Goal: Information Seeking & Learning: Learn about a topic

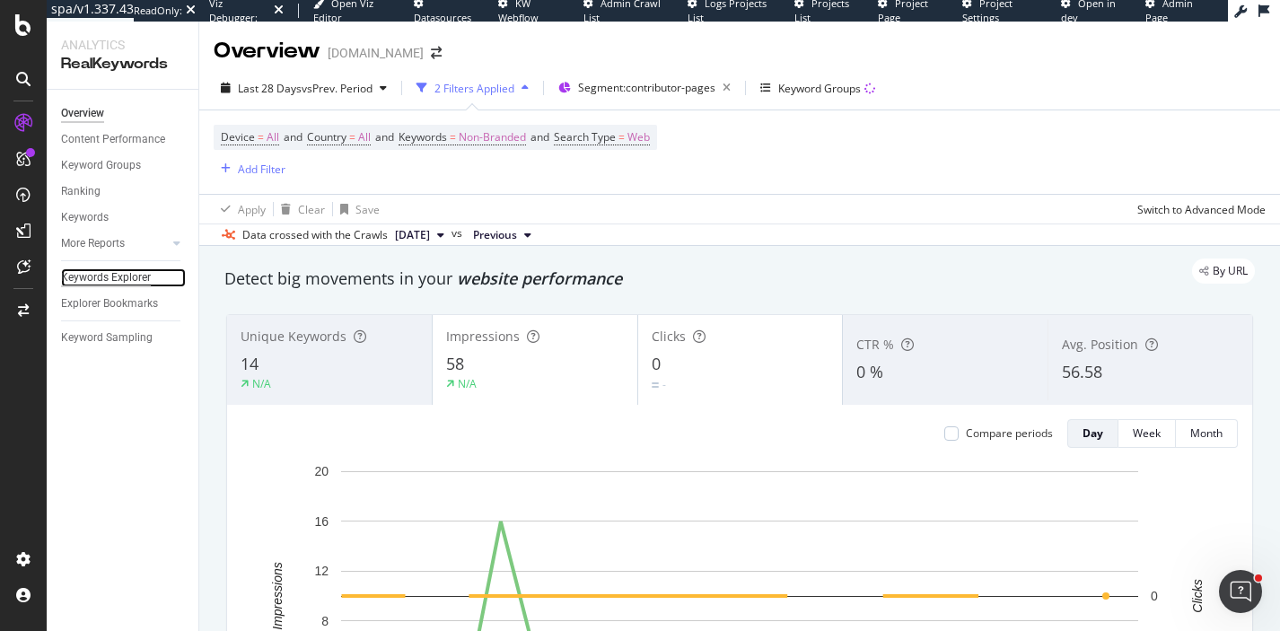
click at [141, 279] on div "Keywords Explorer" at bounding box center [106, 277] width 90 height 19
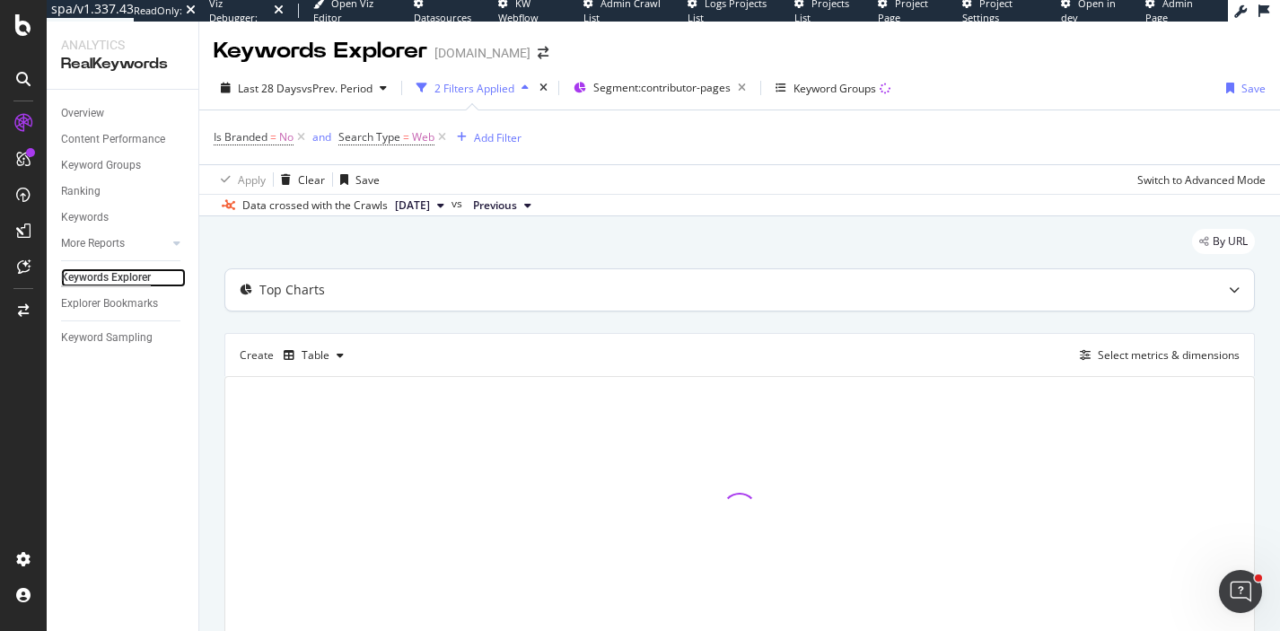
scroll to position [78, 0]
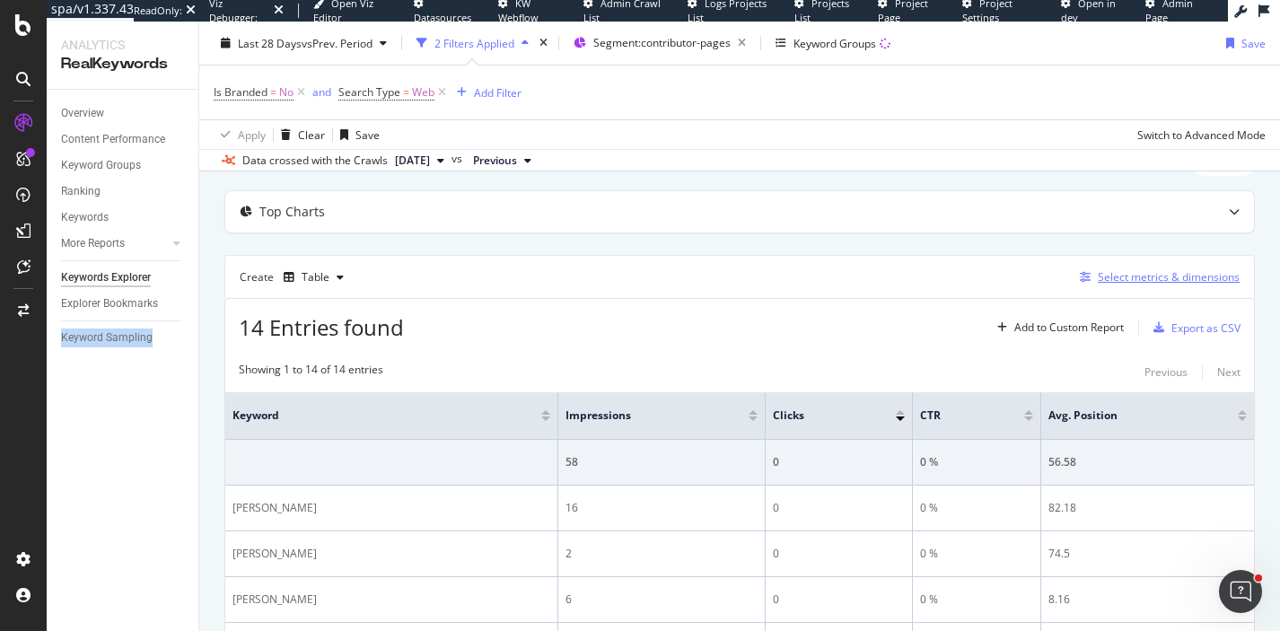
click at [1145, 281] on div "Select metrics & dimensions" at bounding box center [1169, 276] width 142 height 15
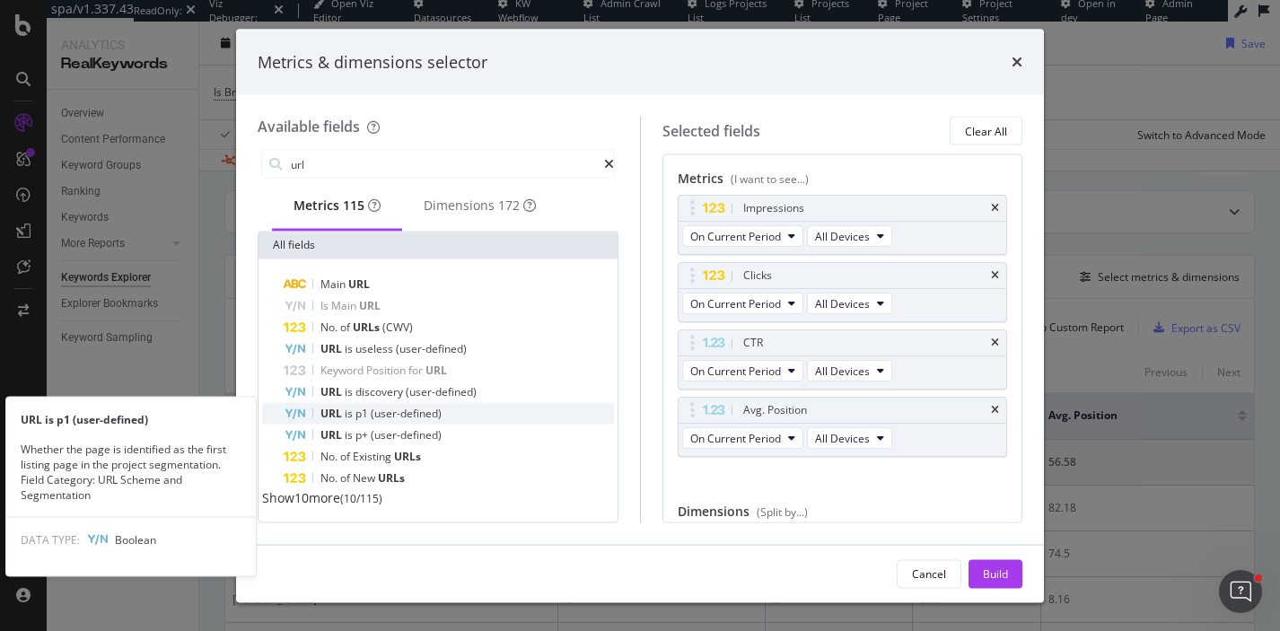
scroll to position [0, 0]
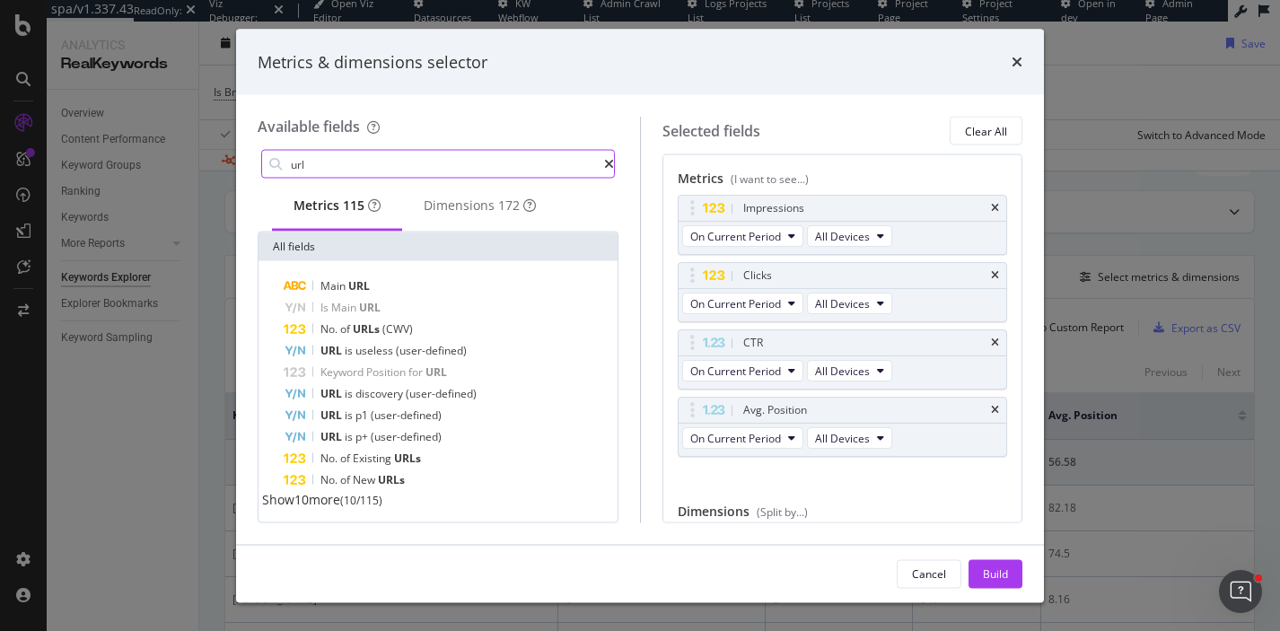
click at [297, 158] on input "url" at bounding box center [446, 164] width 315 height 27
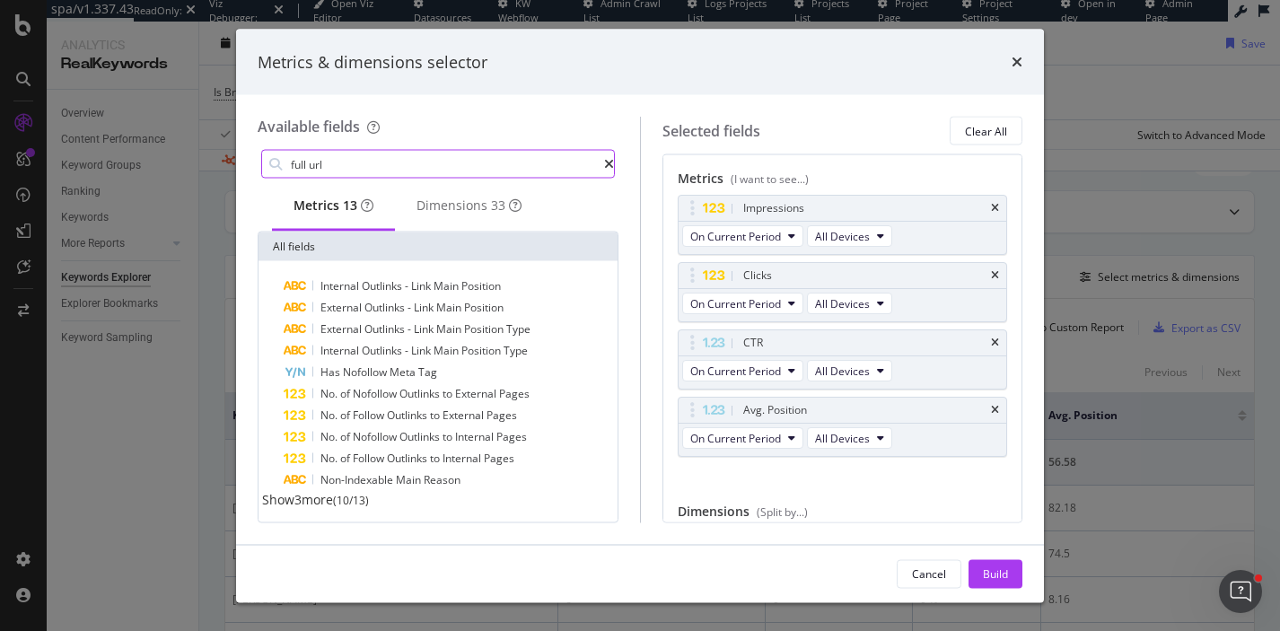
click at [306, 164] on input "full url" at bounding box center [446, 164] width 315 height 27
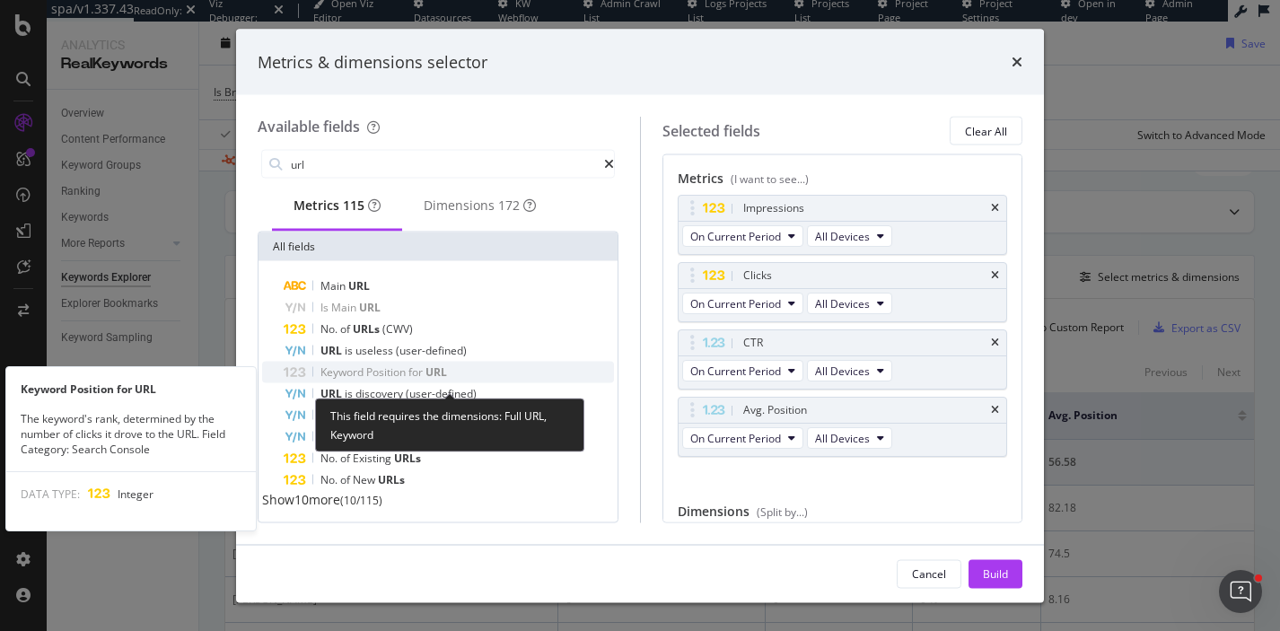
scroll to position [5, 0]
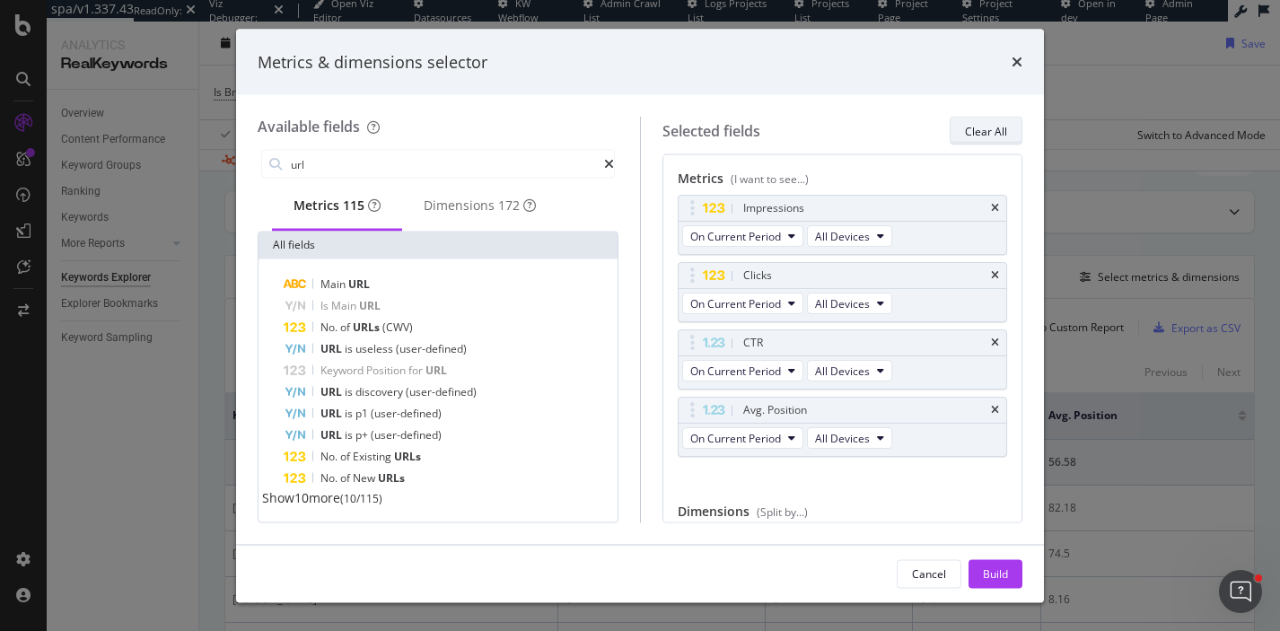
type input "url"
click at [979, 121] on div "Clear All" at bounding box center [986, 131] width 42 height 25
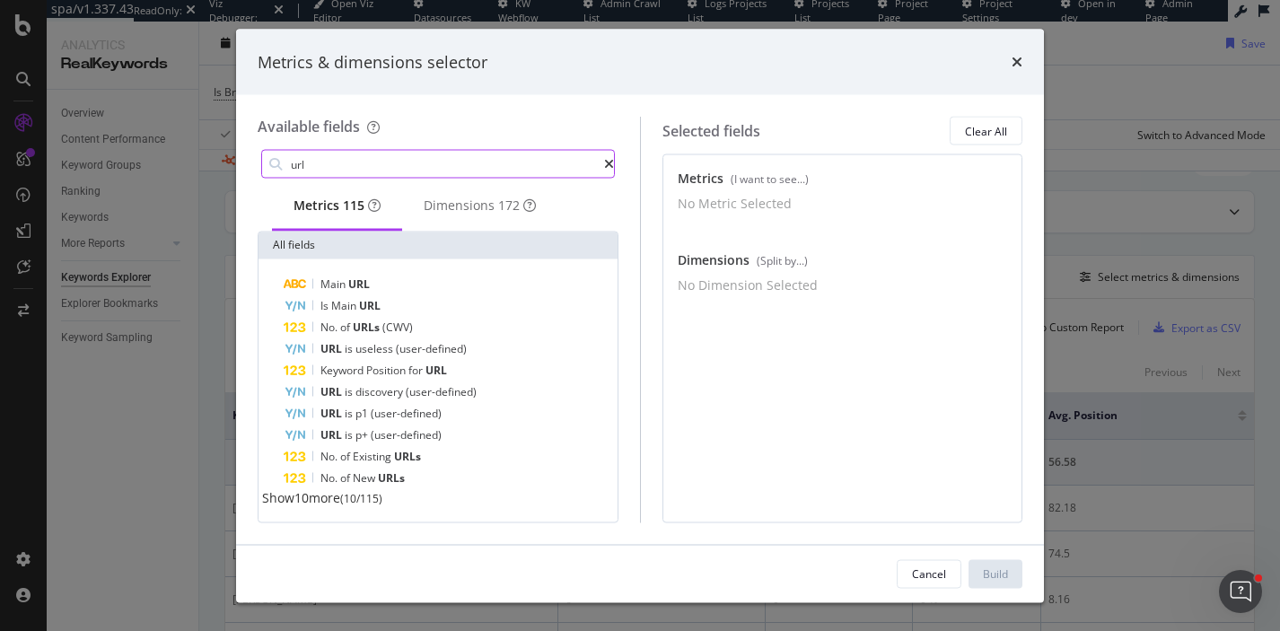
click at [374, 155] on input "url" at bounding box center [446, 164] width 315 height 27
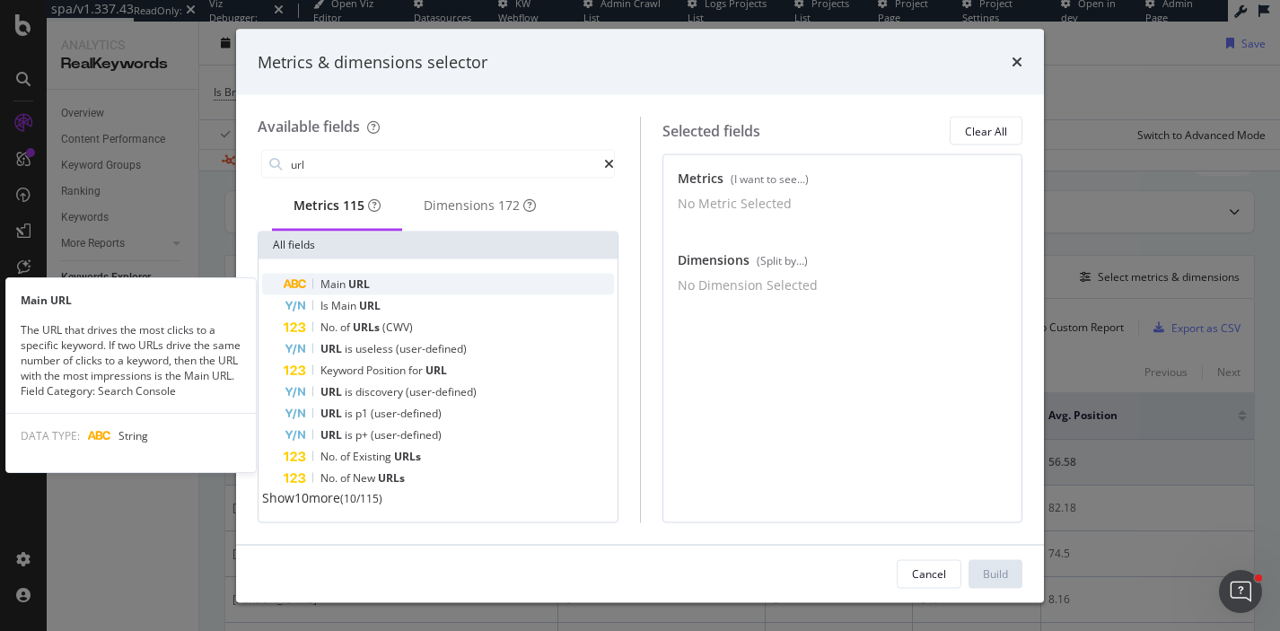
click at [369, 292] on span "URL" at bounding box center [359, 284] width 22 height 15
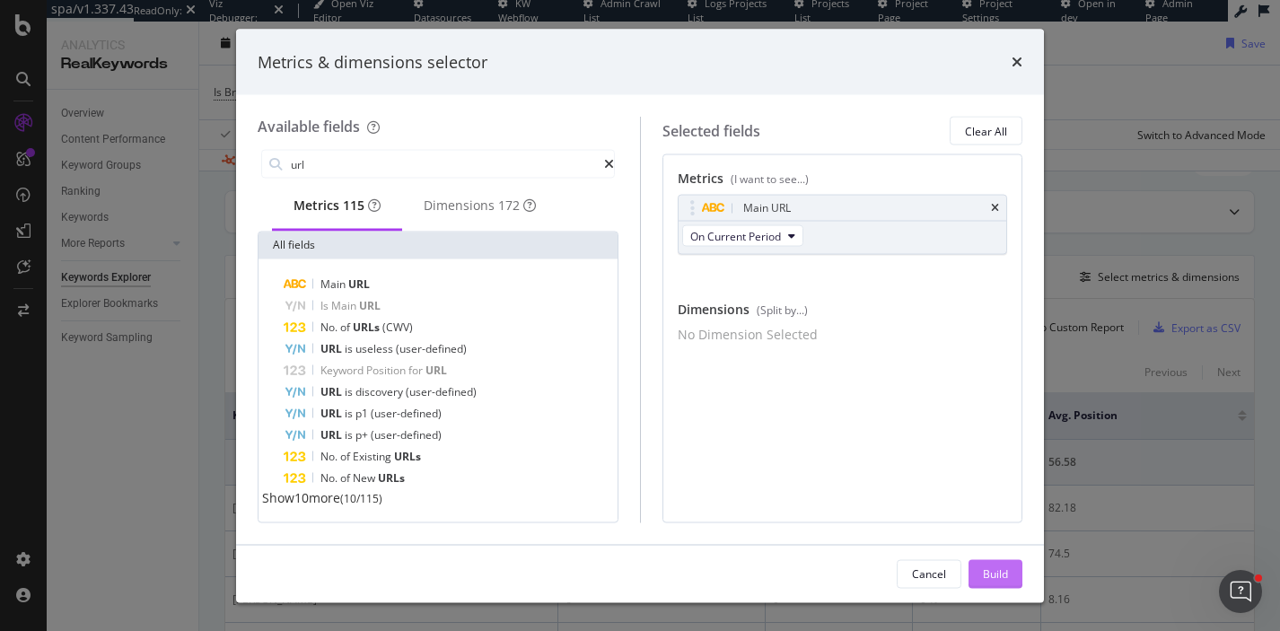
click at [992, 563] on div "Build" at bounding box center [995, 573] width 25 height 27
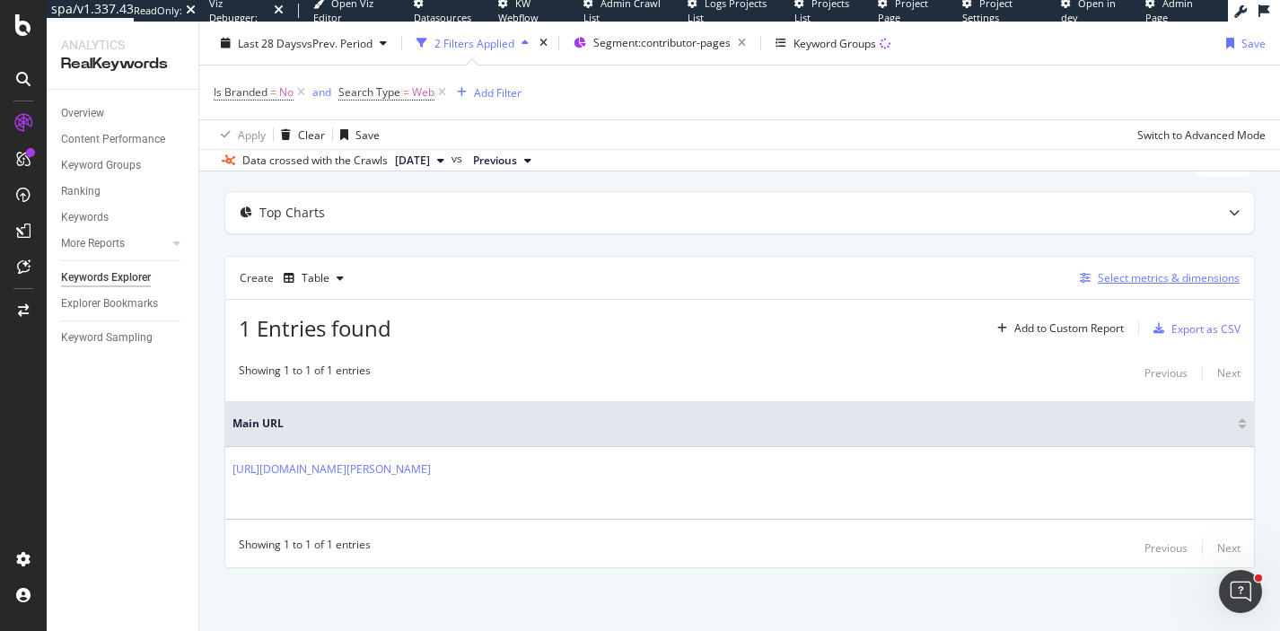
click at [1132, 285] on div "Select metrics & dimensions" at bounding box center [1156, 278] width 167 height 20
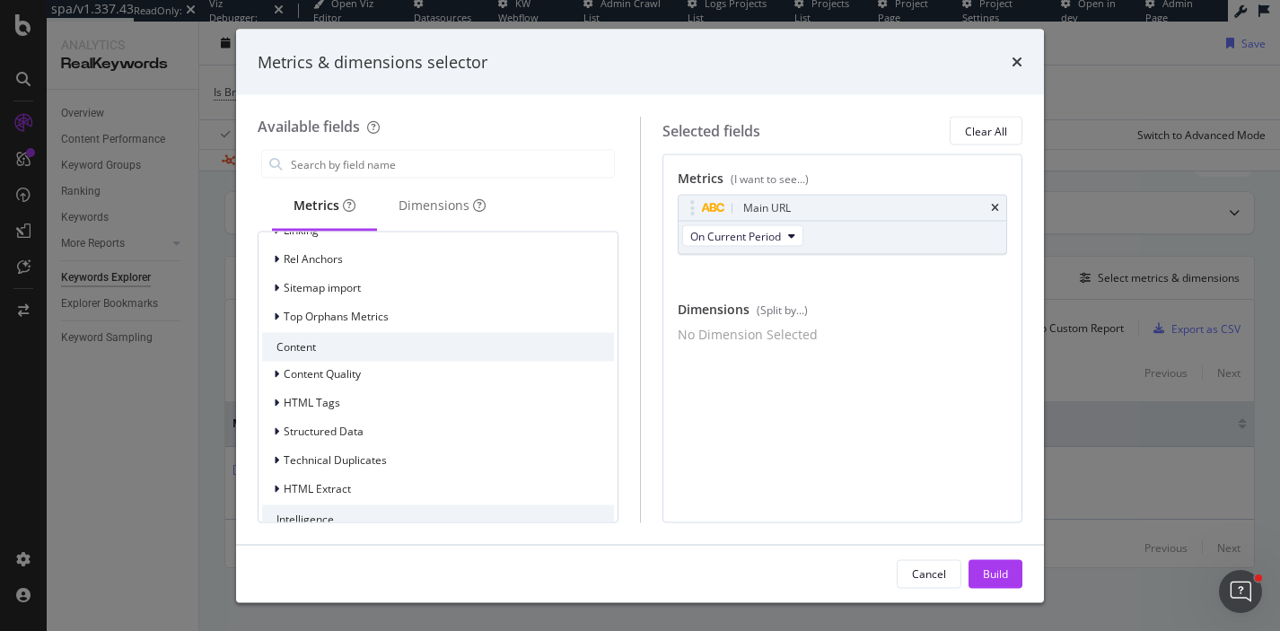
scroll to position [1206, 0]
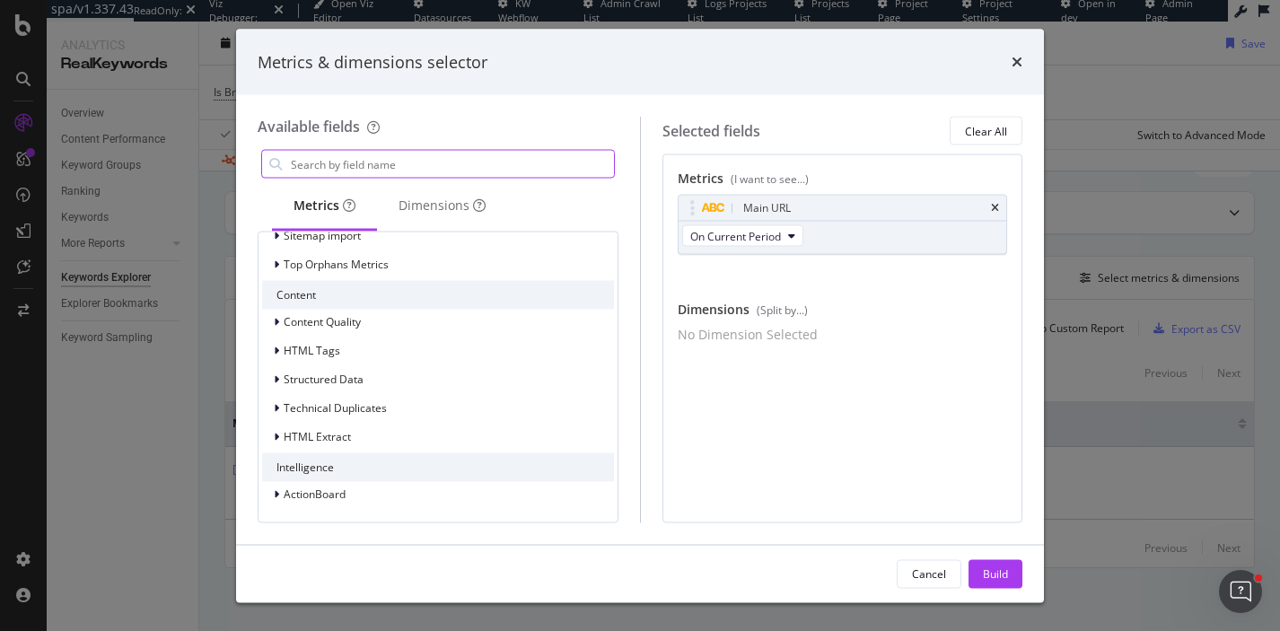
click at [401, 170] on input "modal" at bounding box center [451, 164] width 325 height 27
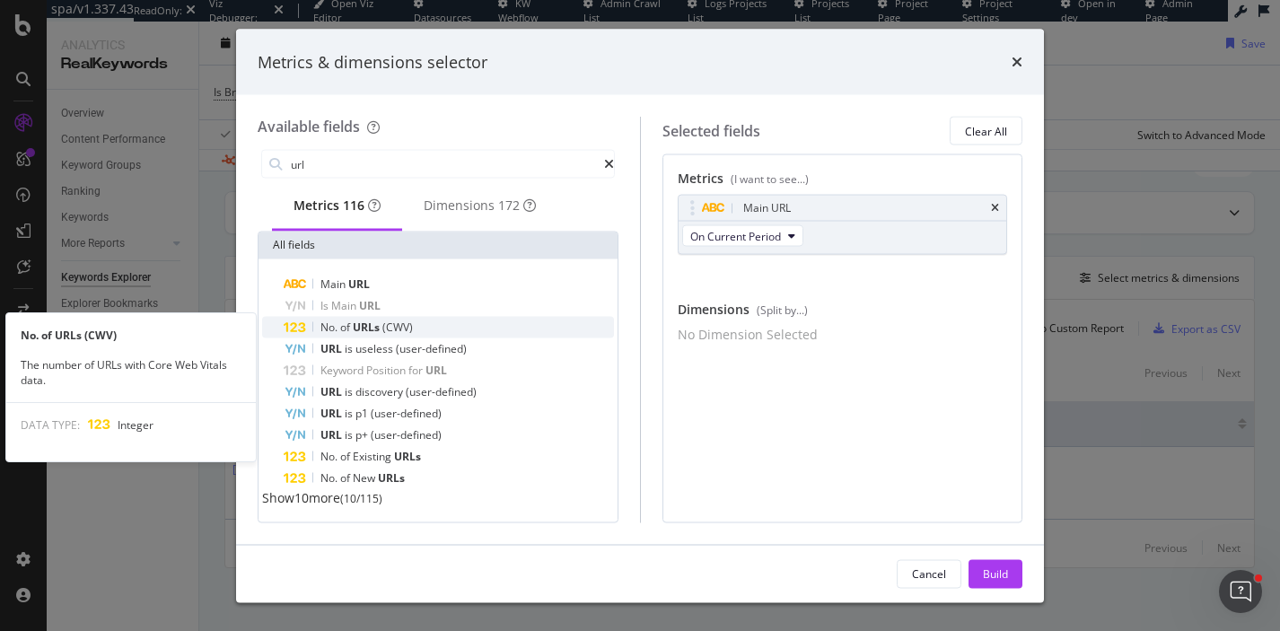
scroll to position [94, 0]
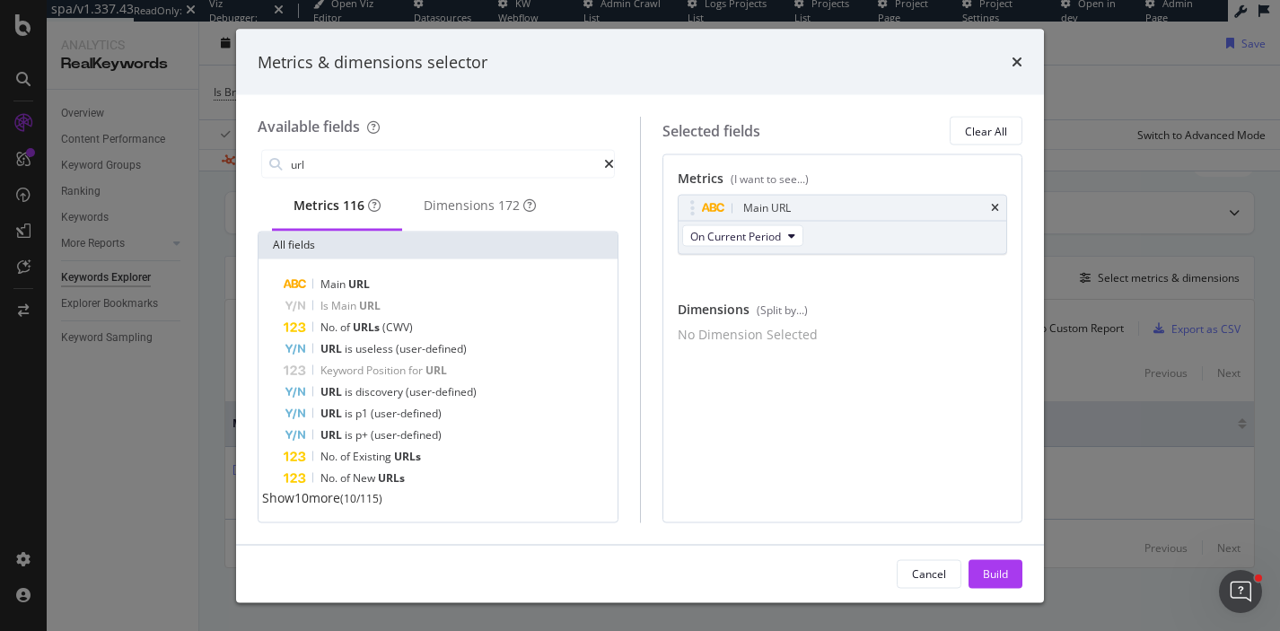
type input "url"
click at [329, 494] on span "Show 10 more" at bounding box center [301, 497] width 78 height 17
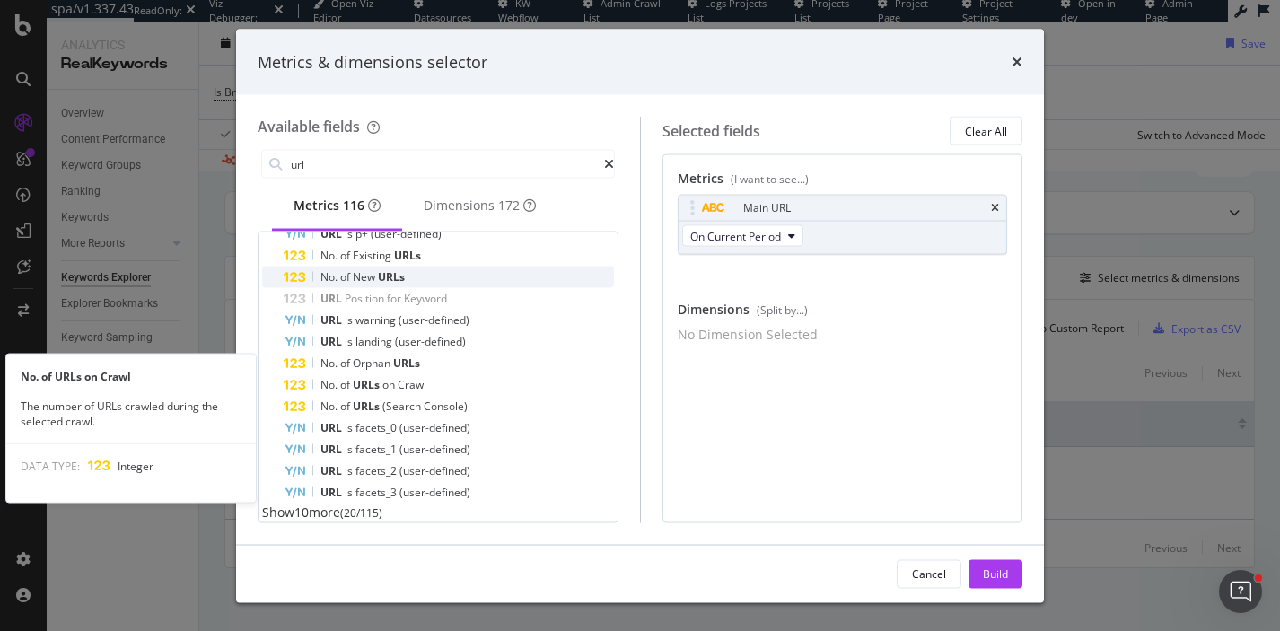
scroll to position [310, 0]
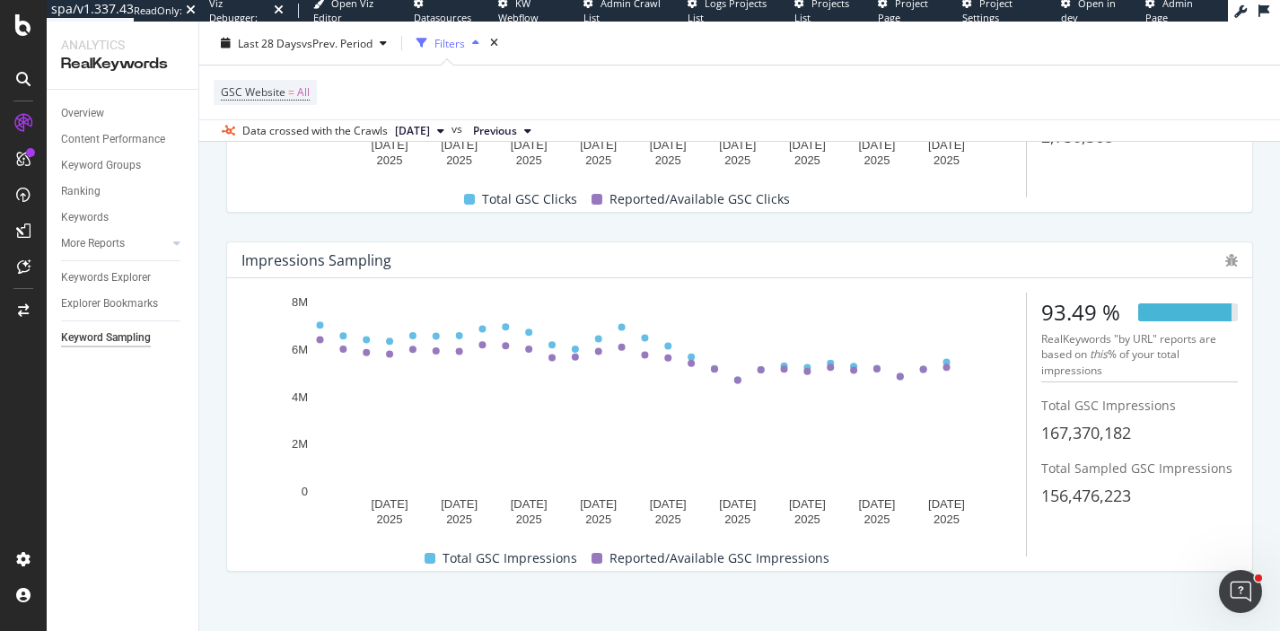
scroll to position [369, 0]
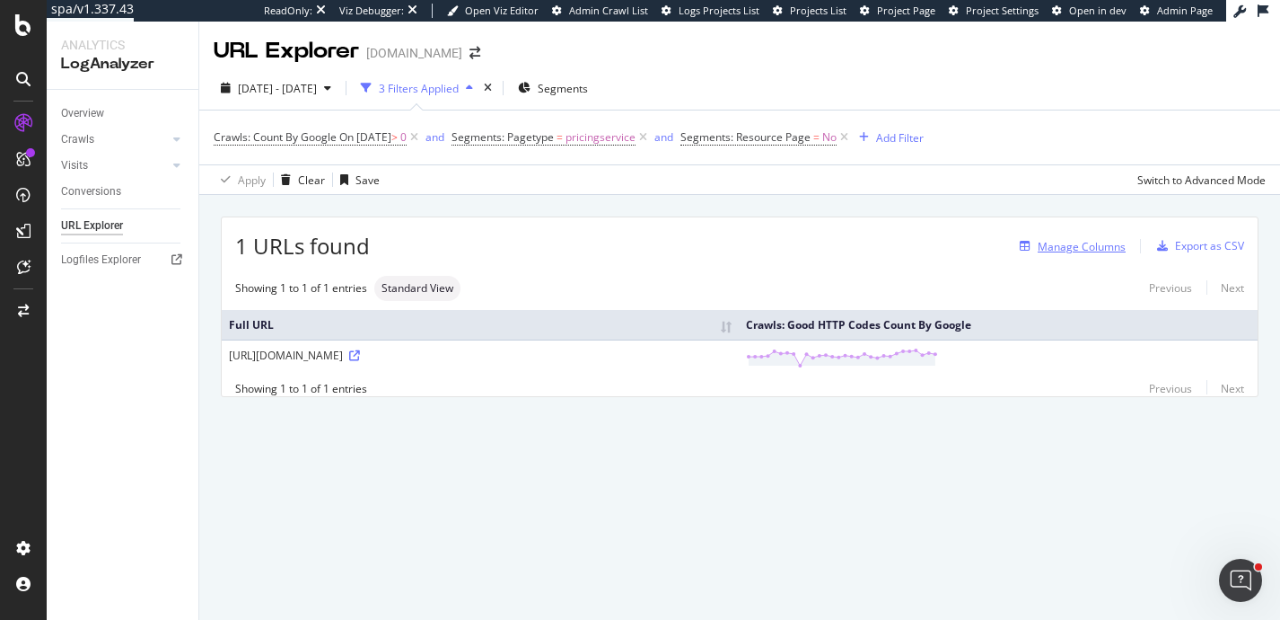
click at [1121, 247] on div "Manage Columns" at bounding box center [1082, 246] width 88 height 15
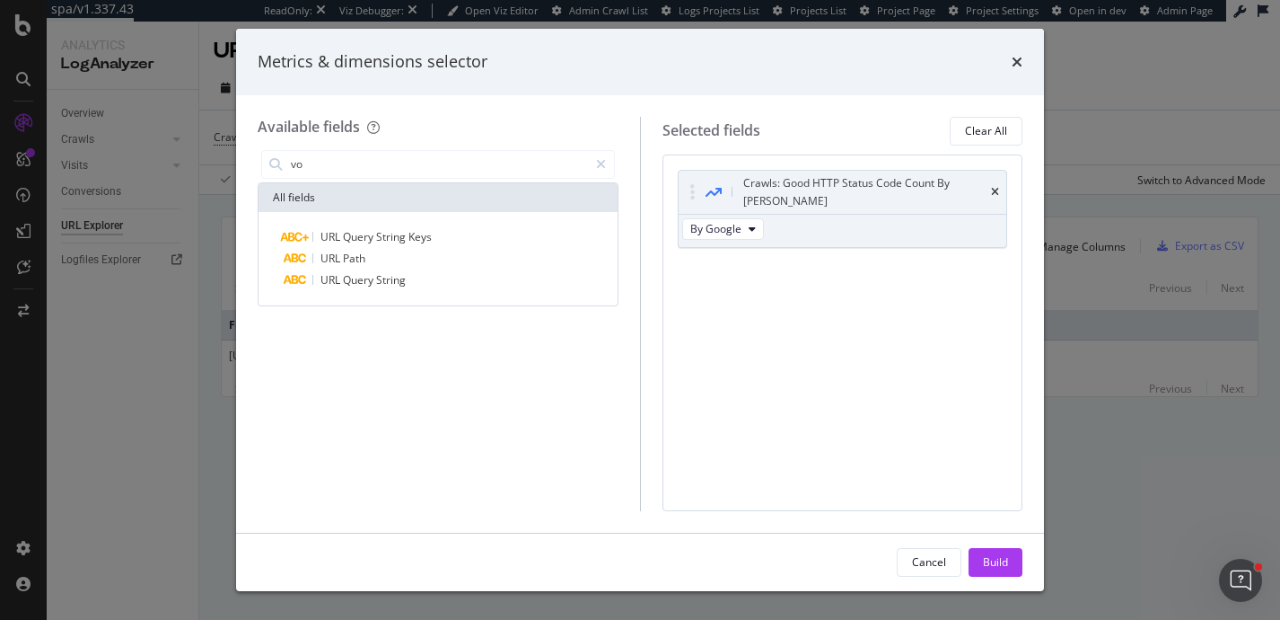
type input "v"
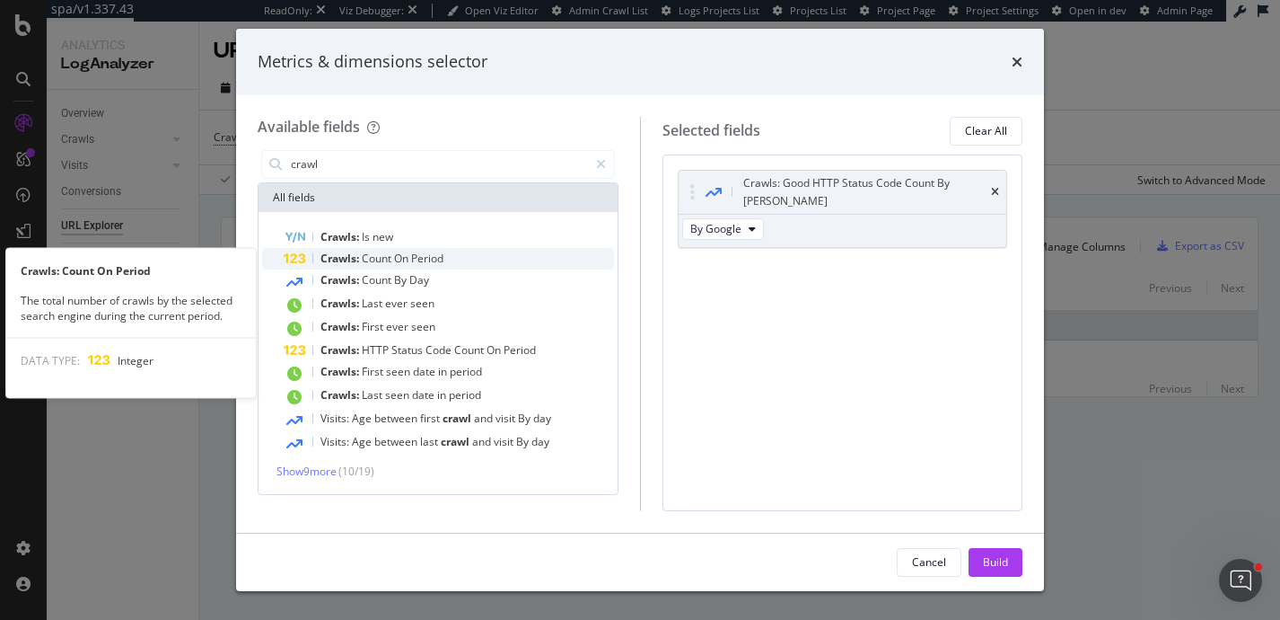
type input "crawl"
click at [434, 253] on span "Period" at bounding box center [427, 258] width 32 height 15
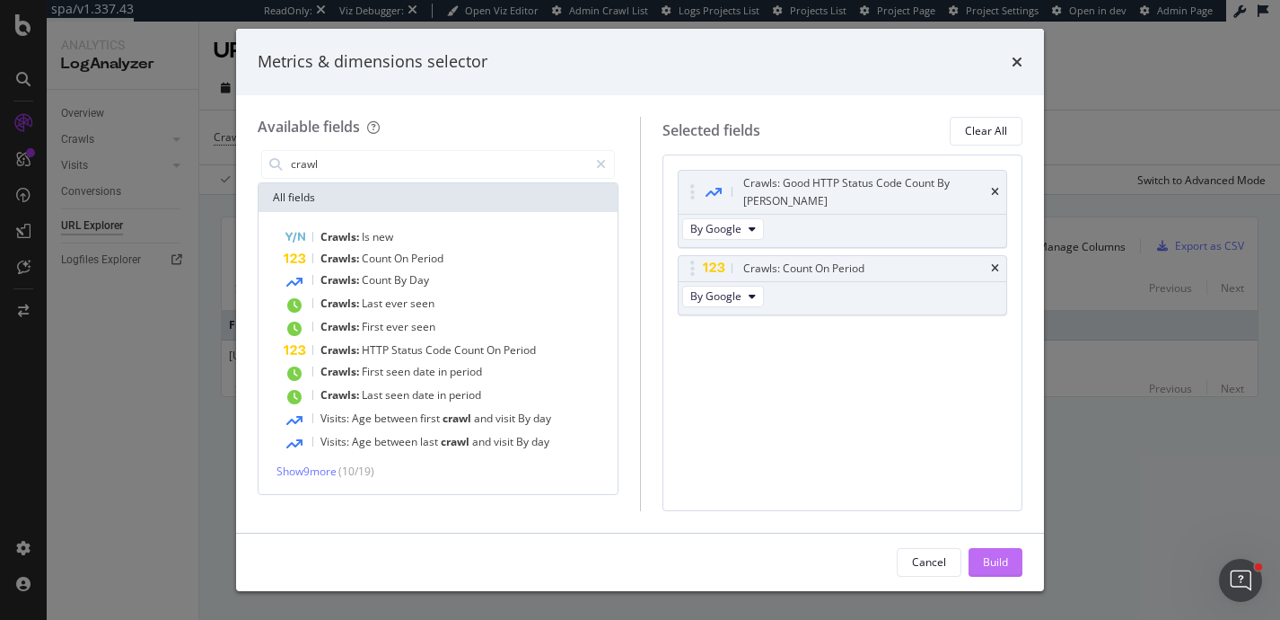
click at [994, 558] on div "Build" at bounding box center [995, 561] width 25 height 15
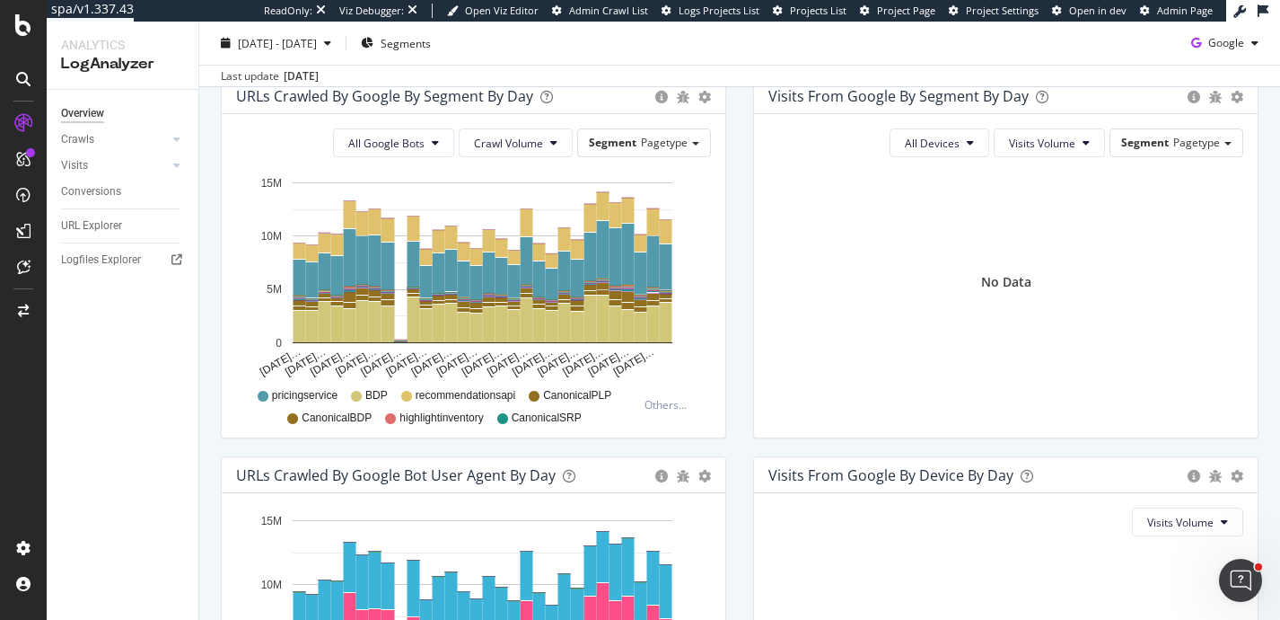
scroll to position [624, 0]
